Goal: Task Accomplishment & Management: Manage account settings

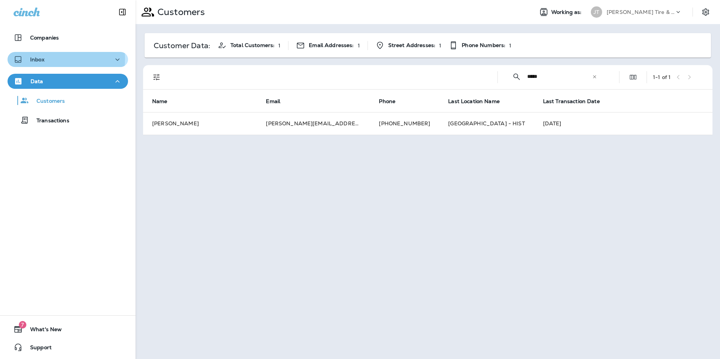
click at [38, 59] on p "Inbox" at bounding box center [37, 59] width 14 height 6
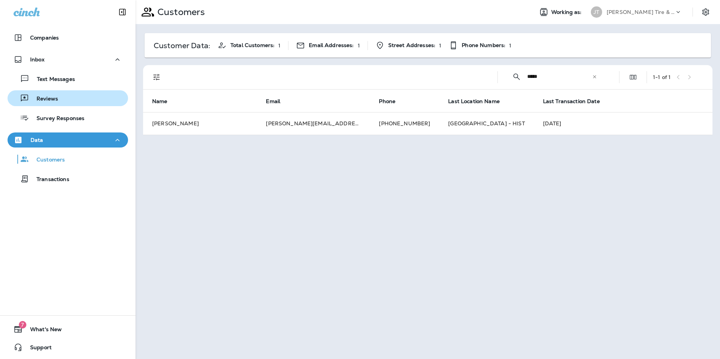
click at [41, 96] on p "Reviews" at bounding box center [43, 99] width 29 height 7
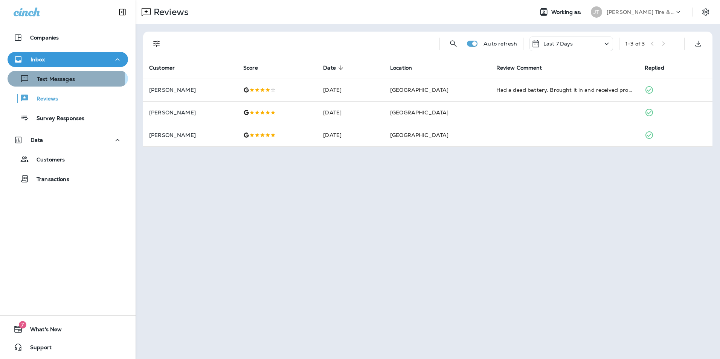
click at [45, 79] on p "Text Messages" at bounding box center [52, 79] width 46 height 7
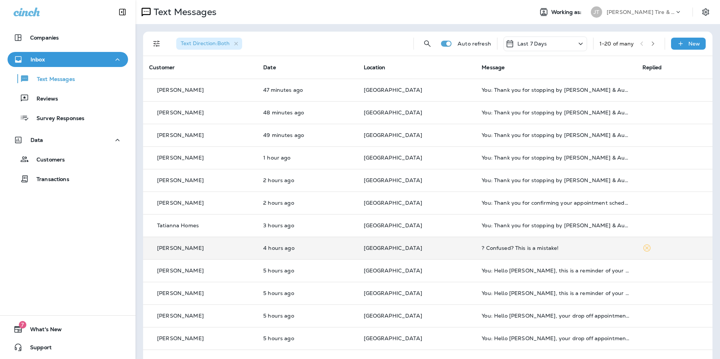
click at [233, 252] on div "[PERSON_NAME]" at bounding box center [200, 248] width 102 height 8
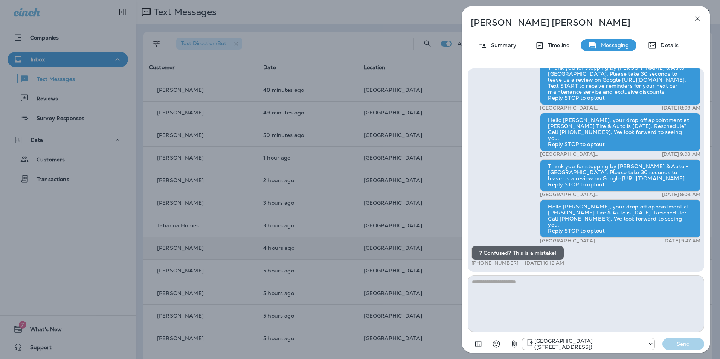
click at [693, 17] on icon "button" at bounding box center [697, 18] width 9 height 9
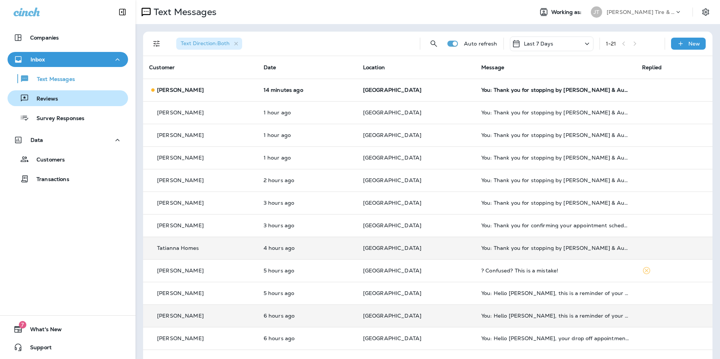
click at [76, 103] on div "Reviews" at bounding box center [68, 98] width 114 height 11
